Goal: Complete application form

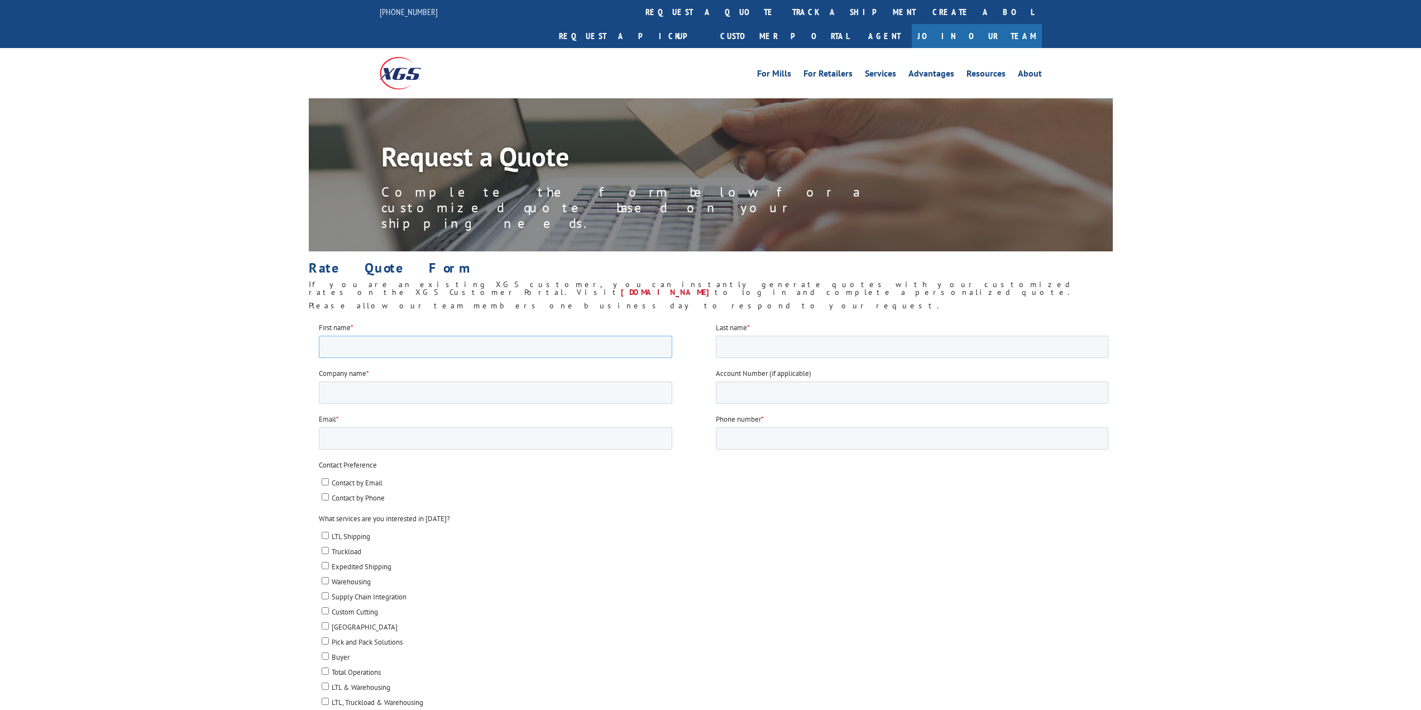
click at [444, 347] on input "First name *" at bounding box center [494, 346] width 353 height 22
type input "[PERSON_NAME]"
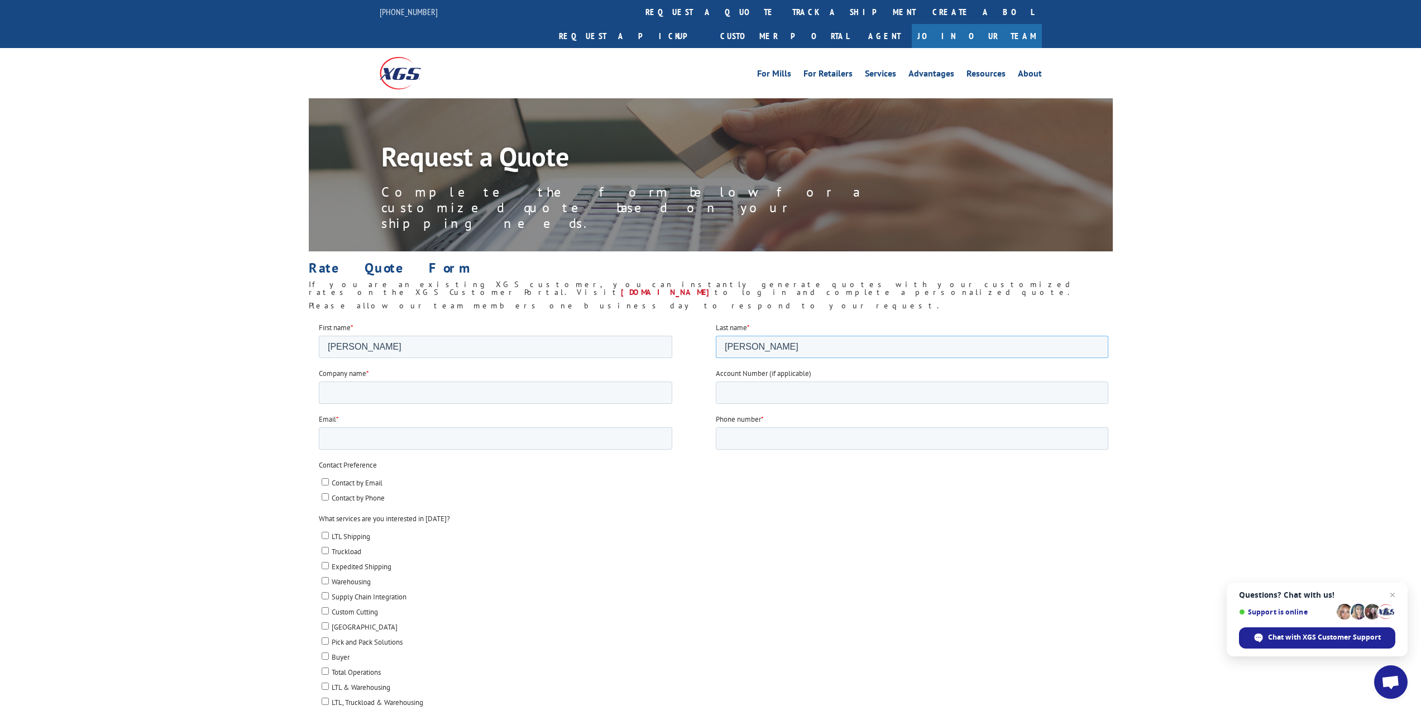
type input "[PERSON_NAME]"
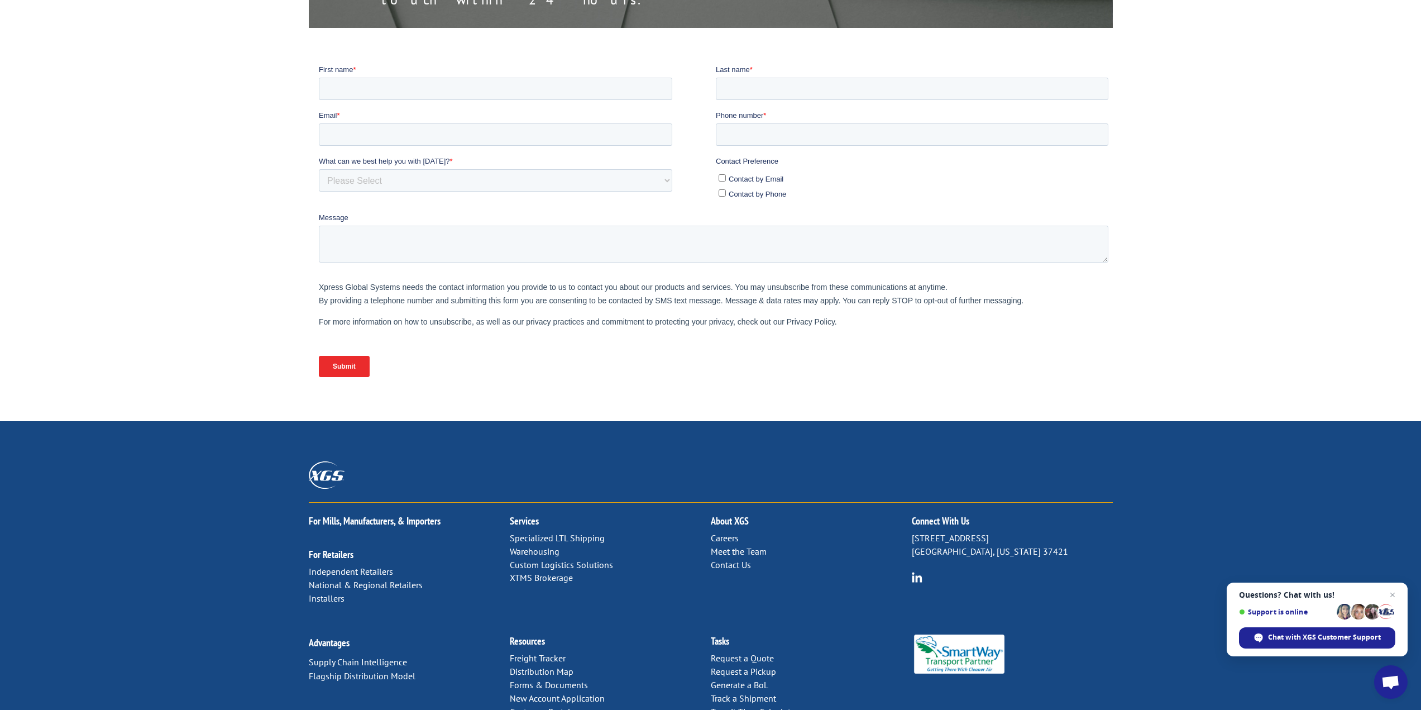
scroll to position [256, 0]
